Goal: Information Seeking & Learning: Learn about a topic

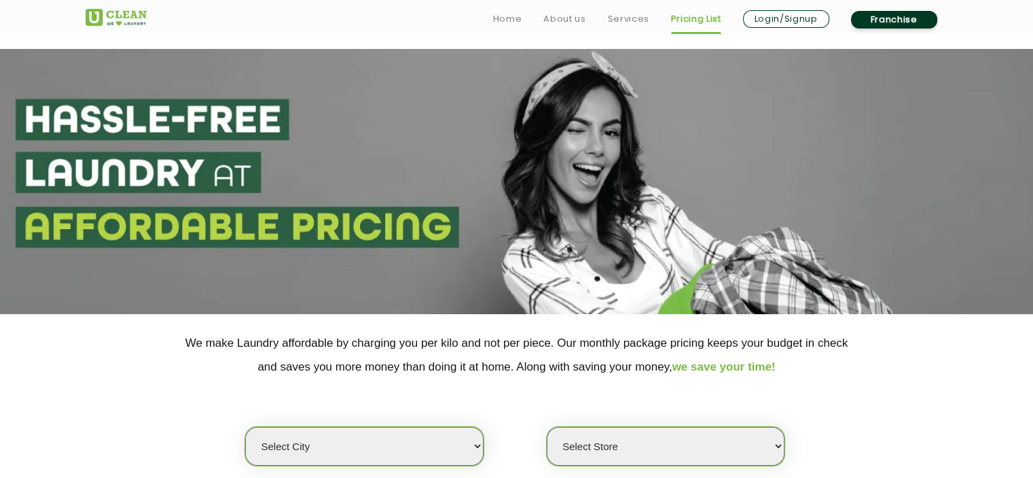
scroll to position [136, 0]
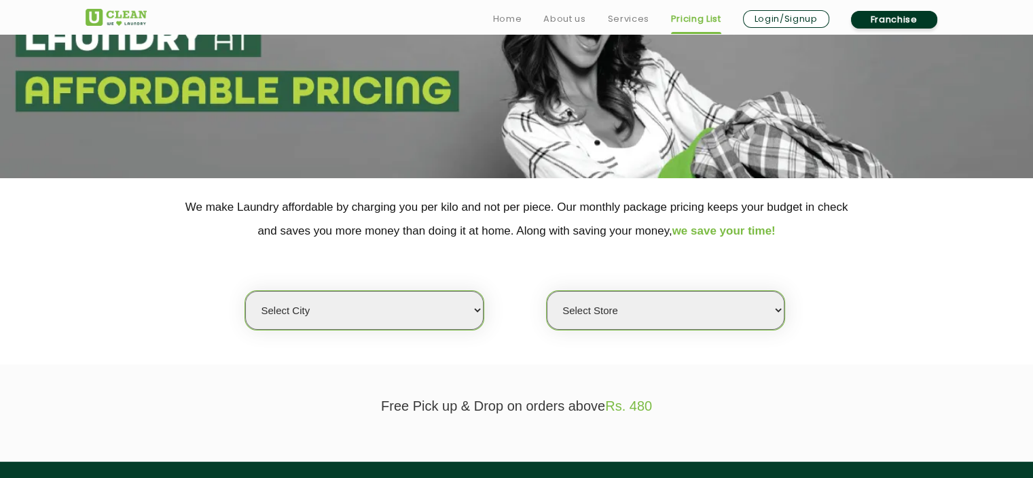
click at [437, 313] on select "Select city [GEOGRAPHIC_DATA] [GEOGRAPHIC_DATA] [GEOGRAPHIC_DATA] [GEOGRAPHIC_D…" at bounding box center [364, 310] width 238 height 39
select select "23"
click at [245, 291] on select "Select city [GEOGRAPHIC_DATA] [GEOGRAPHIC_DATA] [GEOGRAPHIC_DATA] [GEOGRAPHIC_D…" at bounding box center [364, 310] width 238 height 39
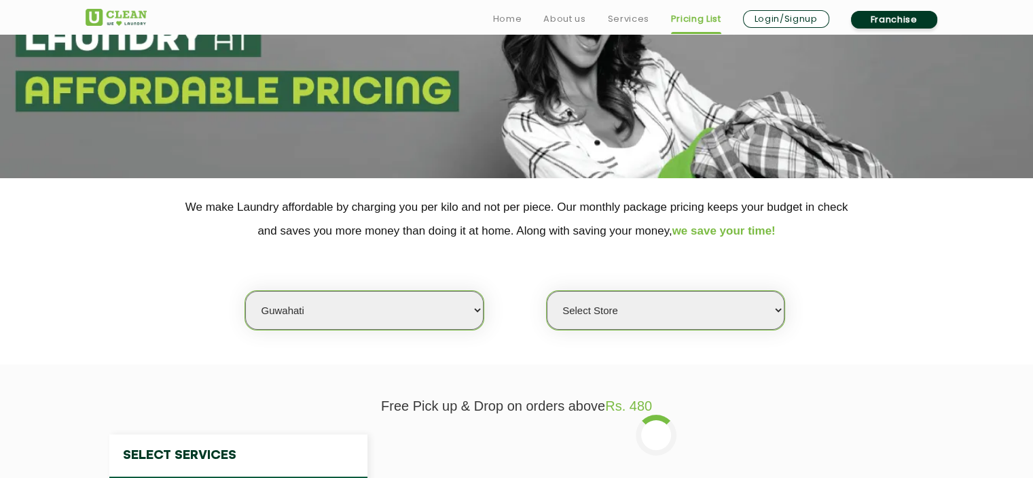
click at [584, 316] on select "Select Store UClean [PERSON_NAME] UClean Ghoramara UClean Narengi UClean Ulubar…" at bounding box center [666, 310] width 238 height 39
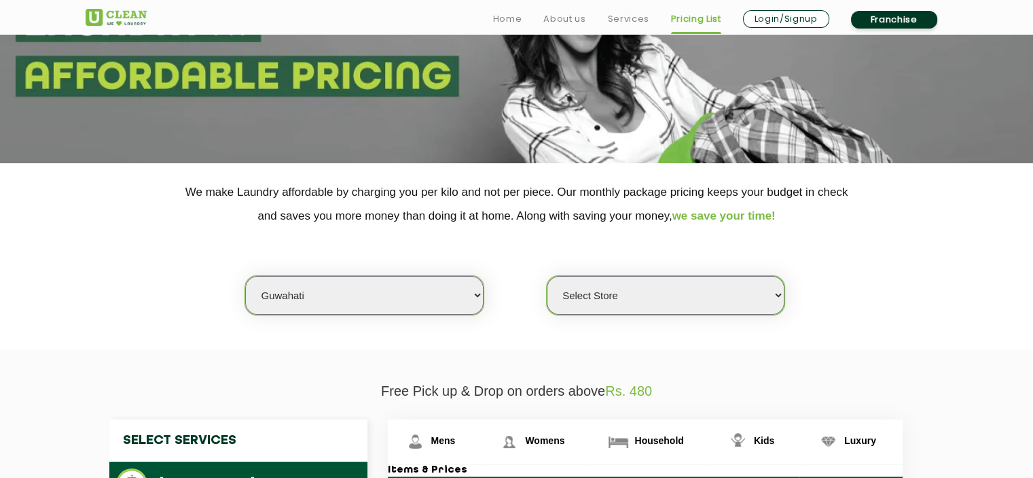
scroll to position [158, 0]
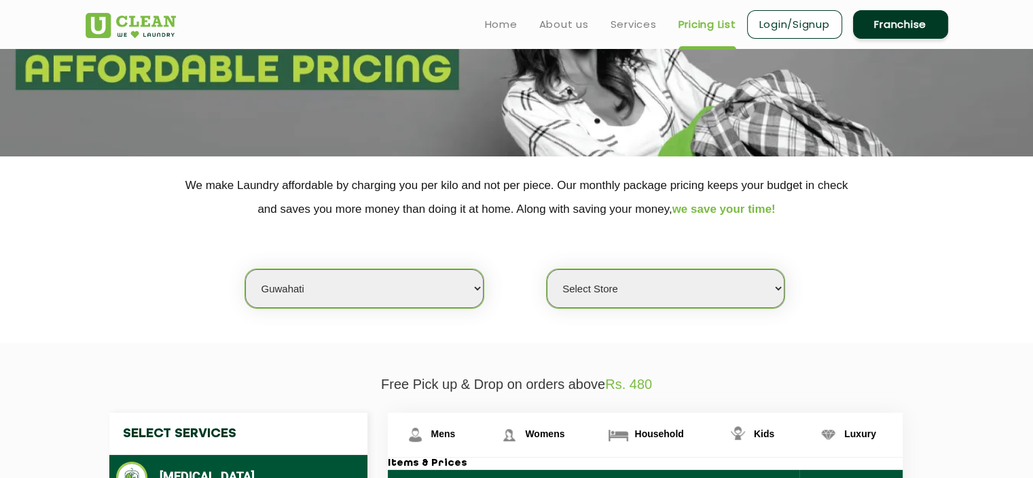
click at [584, 300] on select "Select Store UClean [PERSON_NAME] UClean Ghoramara UClean Narengi UClean Ulubar…" at bounding box center [666, 288] width 238 height 39
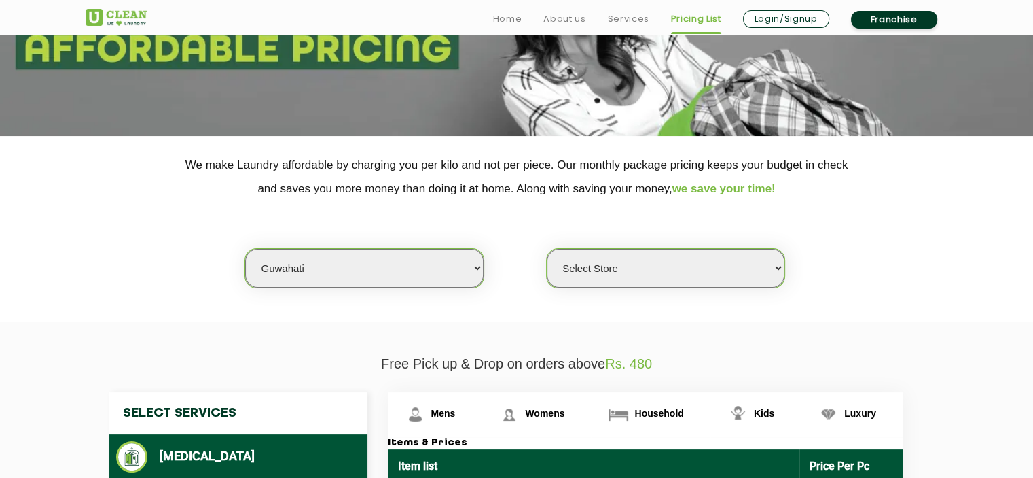
scroll to position [179, 0]
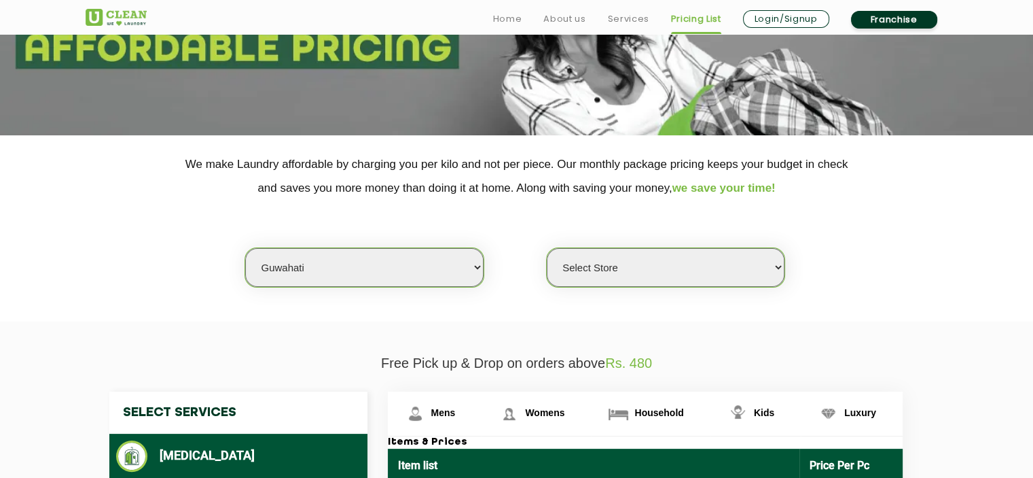
click at [596, 270] on select "Select Store UClean [PERSON_NAME] UClean Ghoramara UClean Narengi UClean Ulubar…" at bounding box center [666, 267] width 238 height 39
select select "550"
click at [547, 248] on select "Select Store UClean [PERSON_NAME] UClean Ghoramara UClean Narengi UClean Ulubar…" at bounding box center [666, 267] width 238 height 39
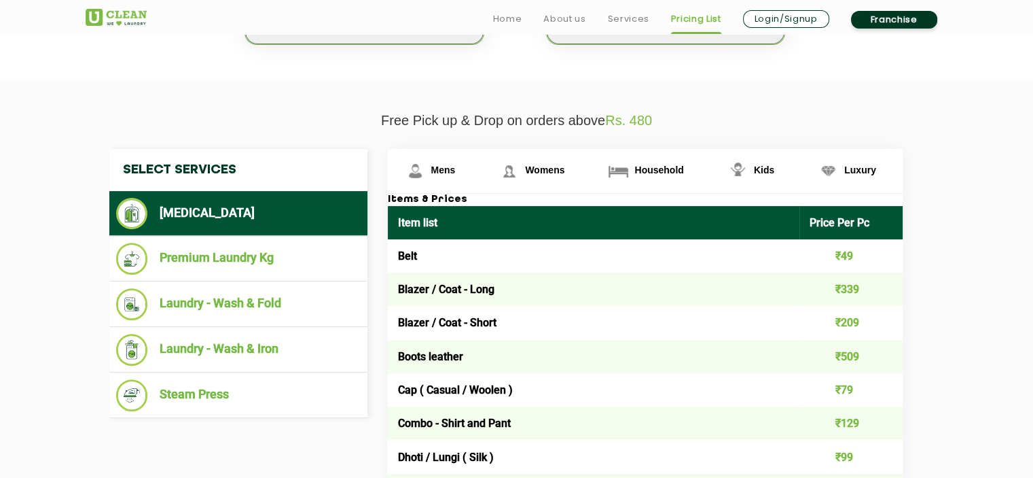
scroll to position [427, 0]
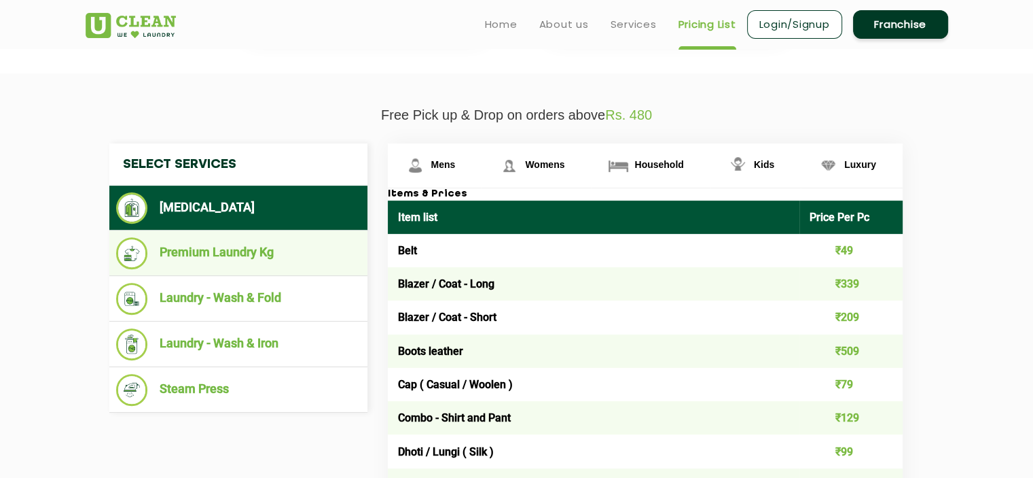
click at [299, 249] on li "Premium Laundry Kg" at bounding box center [238, 253] width 245 height 32
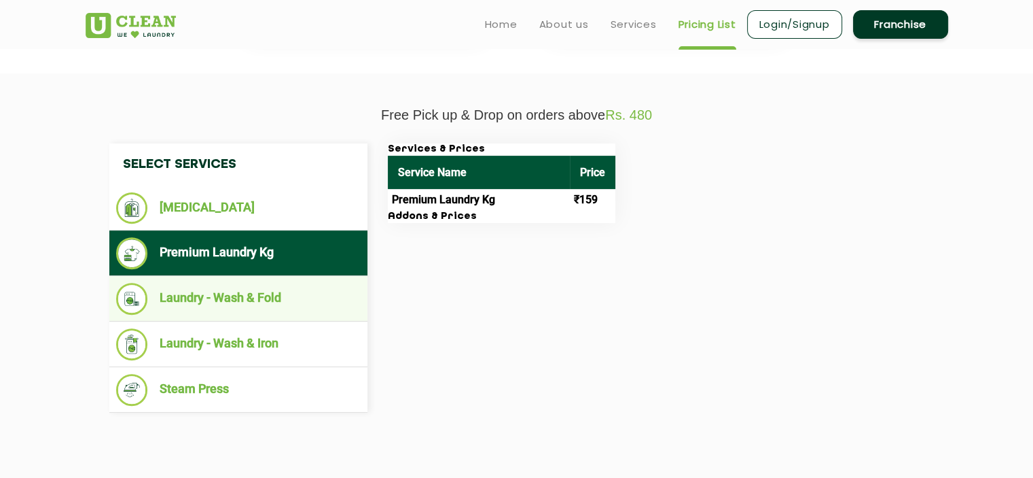
click at [253, 289] on li "Laundry - Wash & Fold" at bounding box center [238, 299] width 245 height 32
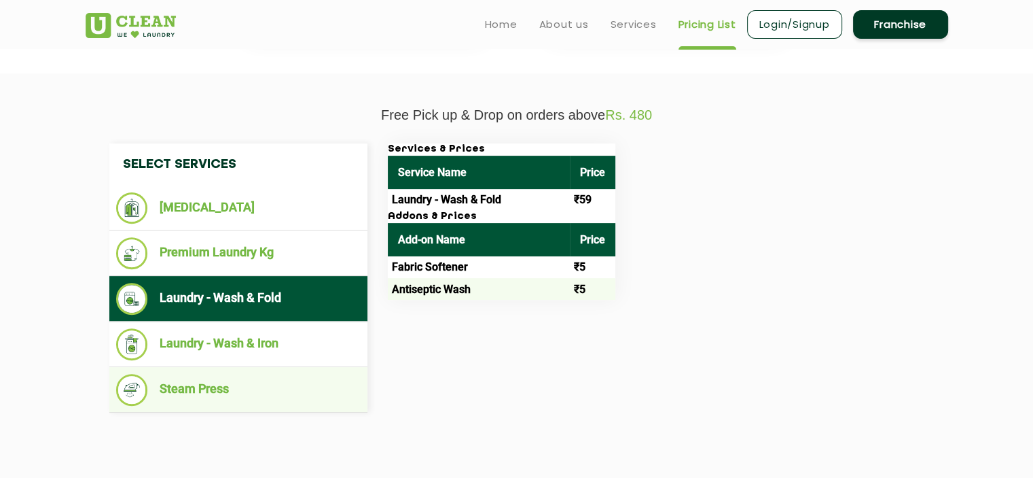
click at [226, 395] on li "Steam Press" at bounding box center [238, 390] width 245 height 32
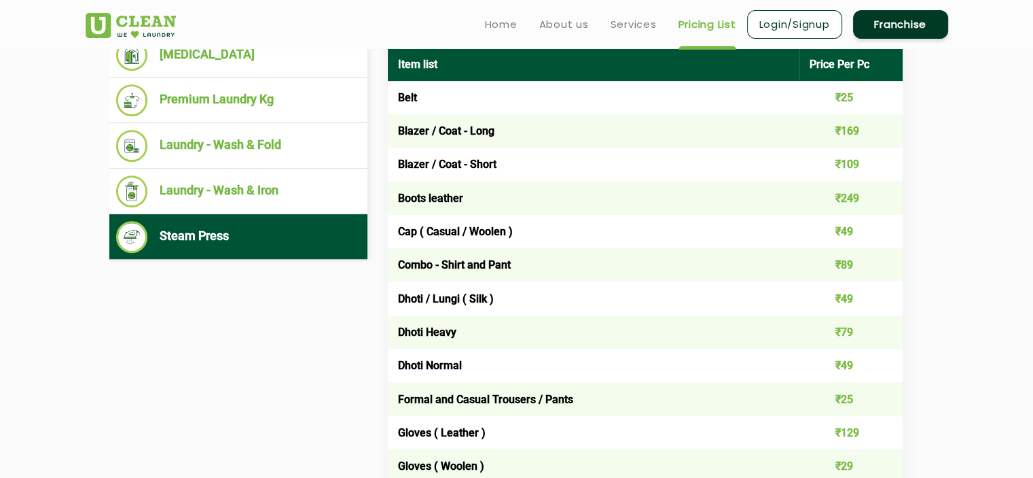
scroll to position [579, 0]
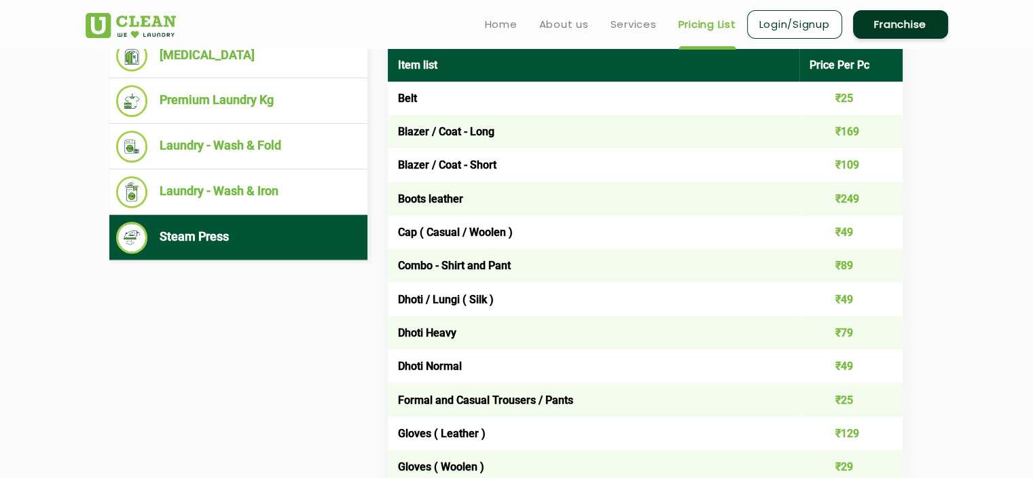
click at [315, 229] on li "Steam Press" at bounding box center [238, 237] width 245 height 32
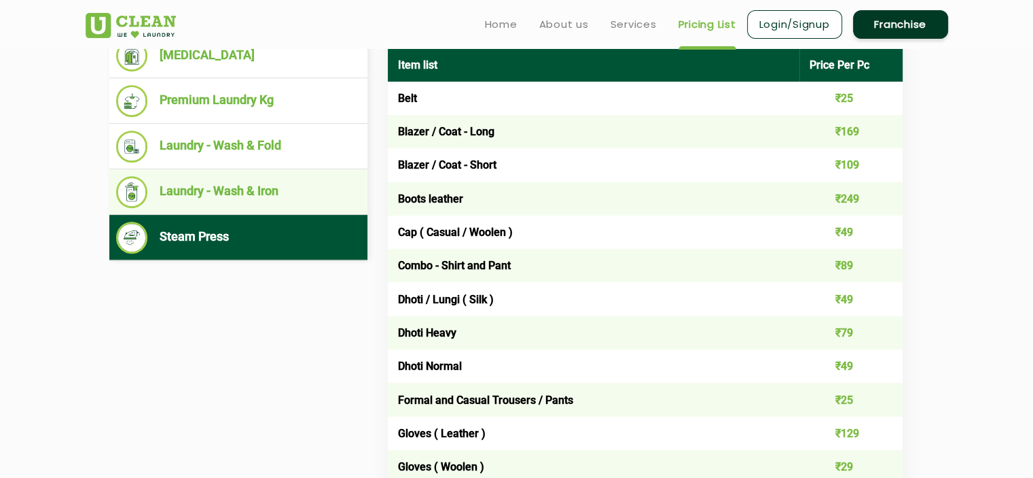
click at [304, 183] on li "Laundry - Wash & Iron" at bounding box center [238, 192] width 245 height 32
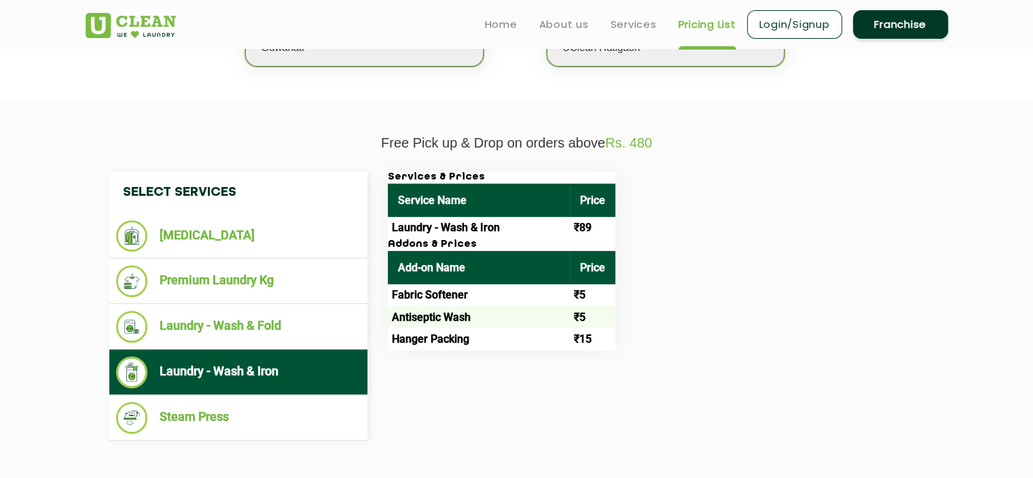
scroll to position [397, 0]
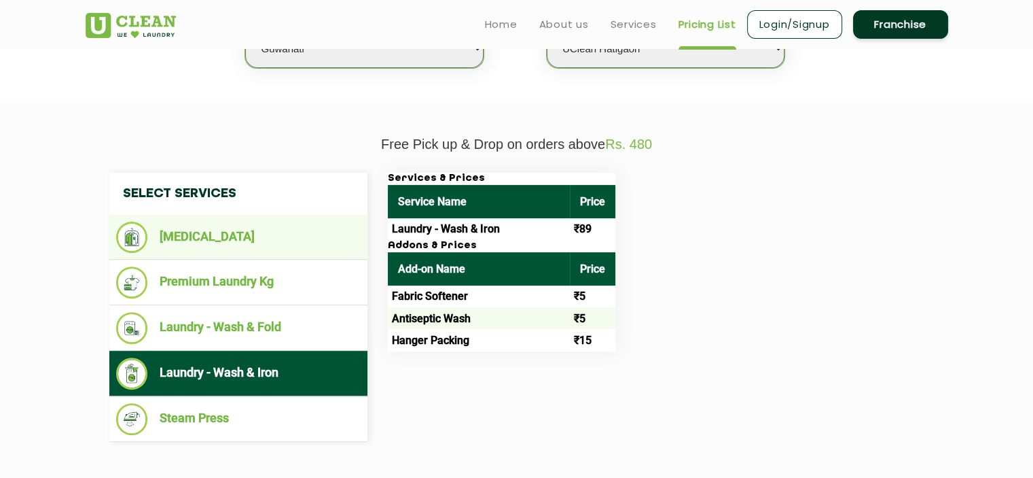
click at [249, 238] on li "[MEDICAL_DATA]" at bounding box center [238, 236] width 245 height 31
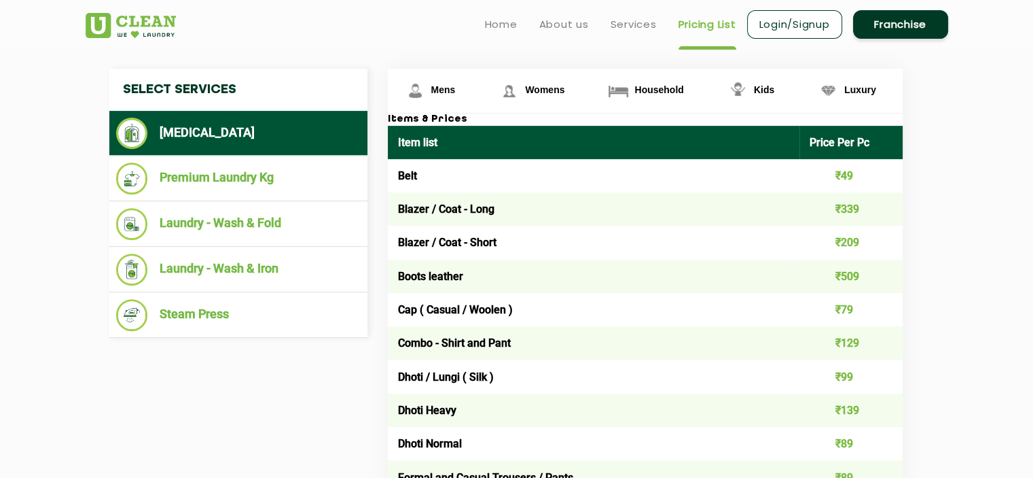
scroll to position [488, 0]
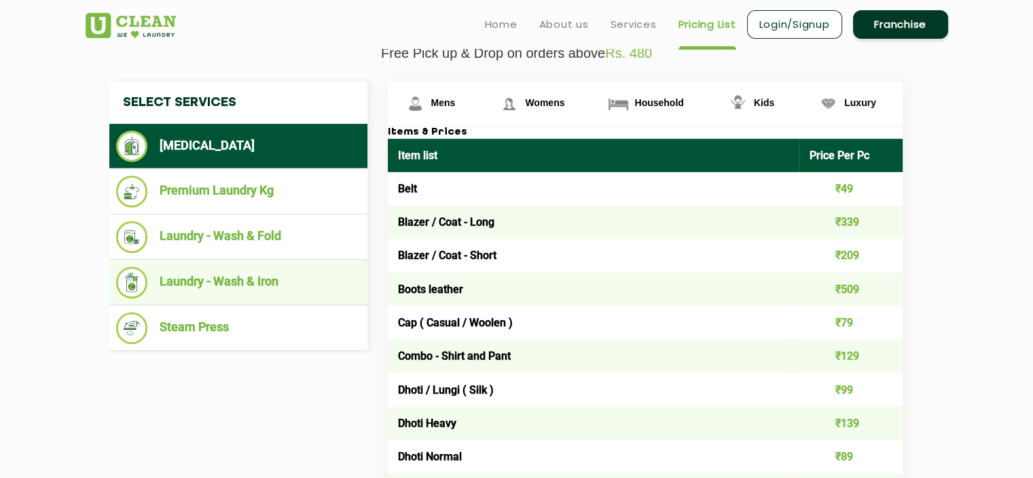
click at [272, 282] on li "Laundry - Wash & Iron" at bounding box center [238, 282] width 245 height 32
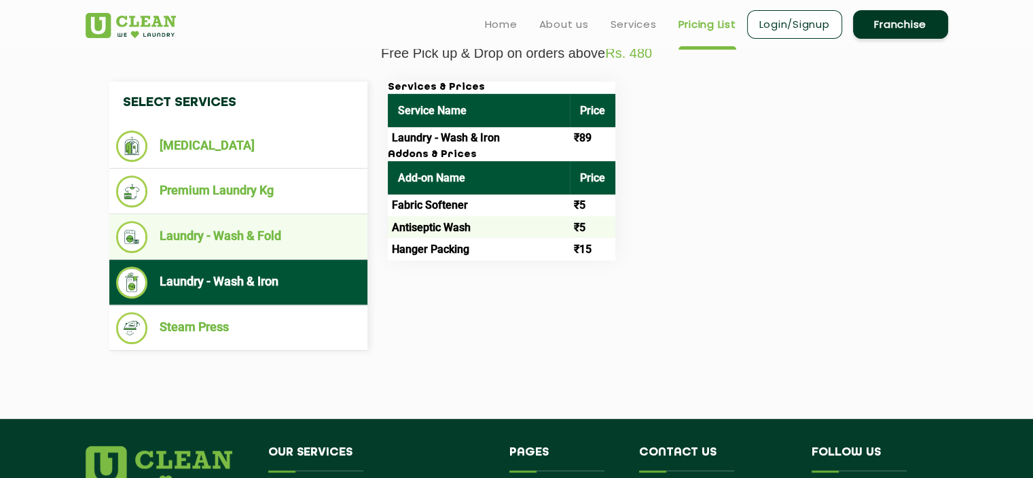
click at [276, 253] on ul "Laundry - Wash & Fold" at bounding box center [238, 237] width 258 height 46
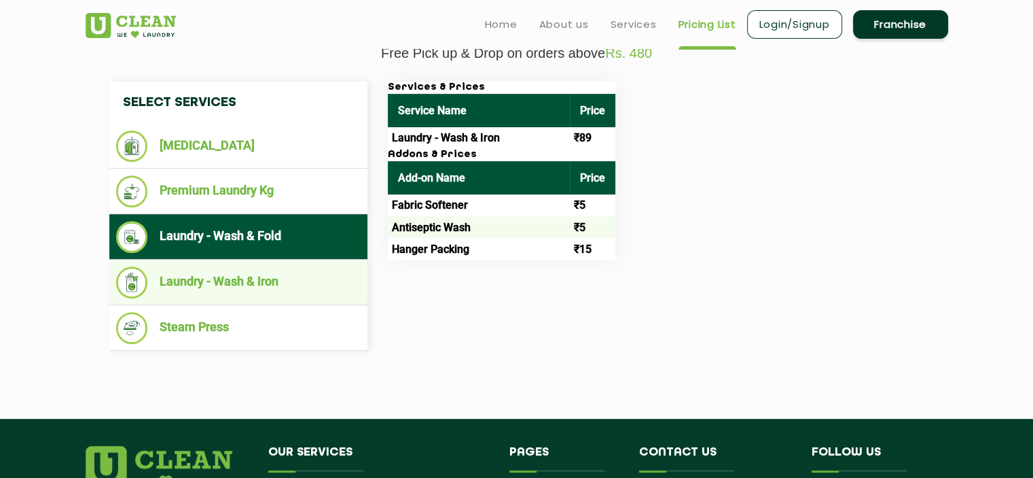
click at [285, 286] on li "Laundry - Wash & Iron" at bounding box center [238, 282] width 245 height 32
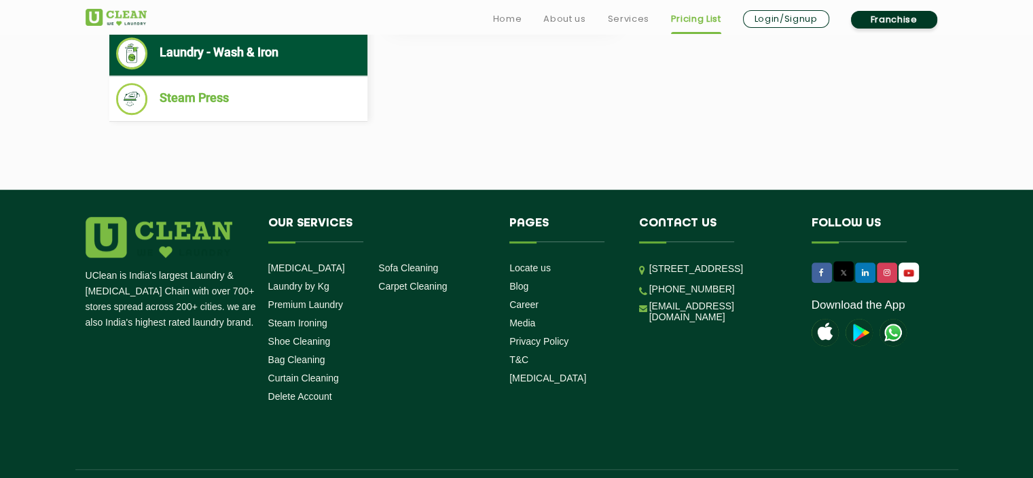
scroll to position [755, 0]
